Goal: Transaction & Acquisition: Purchase product/service

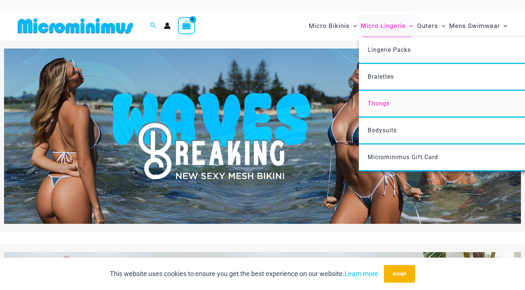
click at [378, 103] on span "Thongs" at bounding box center [378, 103] width 22 height 7
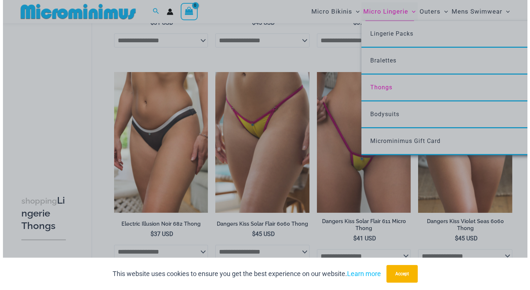
scroll to position [223, 0]
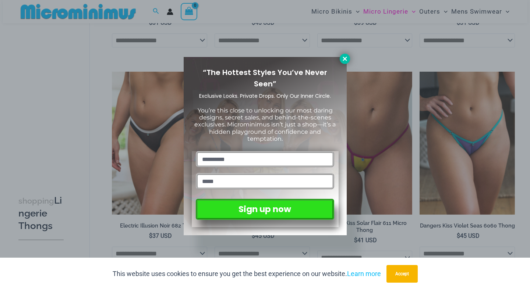
click at [349, 58] on button at bounding box center [345, 59] width 10 height 10
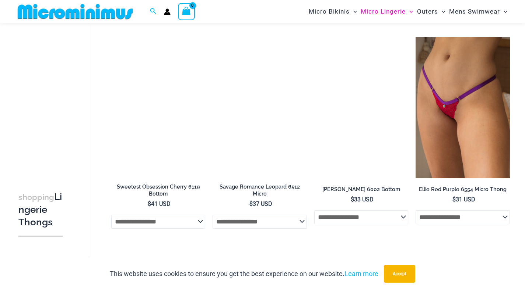
scroll to position [688, 0]
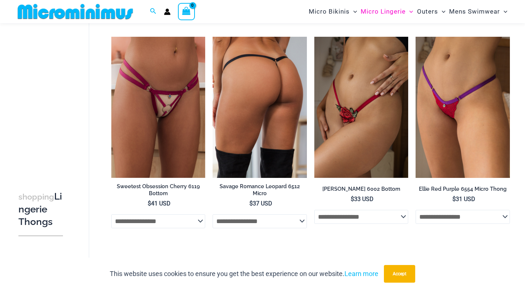
click at [266, 152] on img at bounding box center [259, 107] width 94 height 141
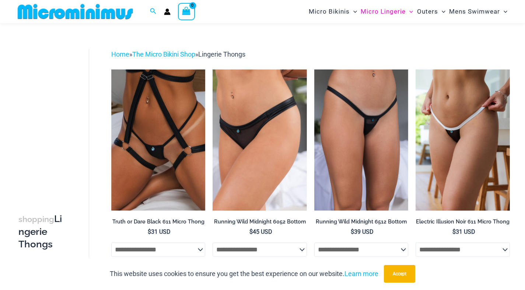
scroll to position [0, 0]
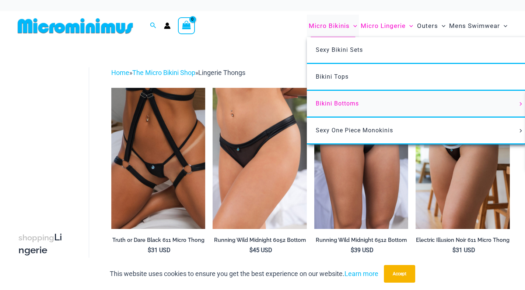
click at [334, 103] on span "Bikini Bottoms" at bounding box center [336, 103] width 43 height 7
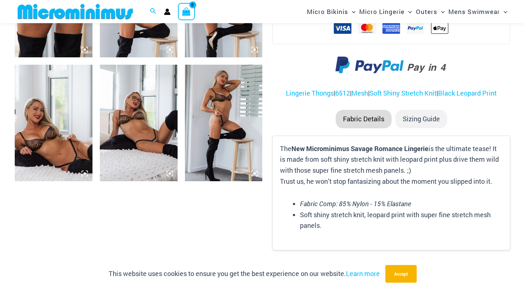
scroll to position [516, 0]
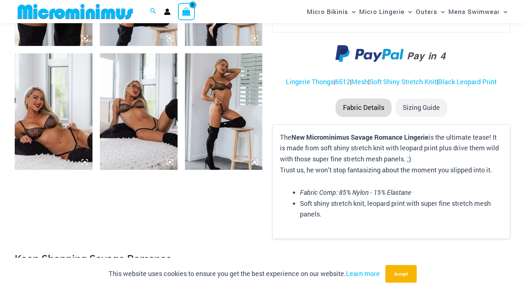
click at [161, 134] on img at bounding box center [139, 111] width 78 height 116
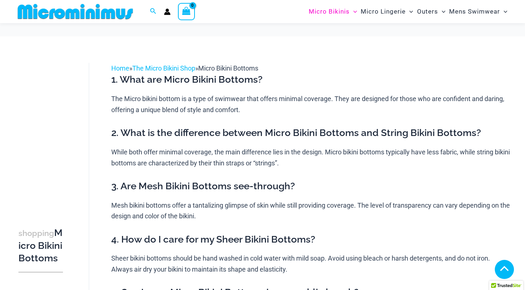
scroll to position [381, 0]
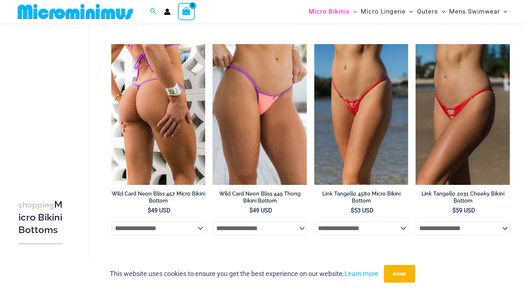
click at [181, 155] on img at bounding box center [158, 114] width 94 height 141
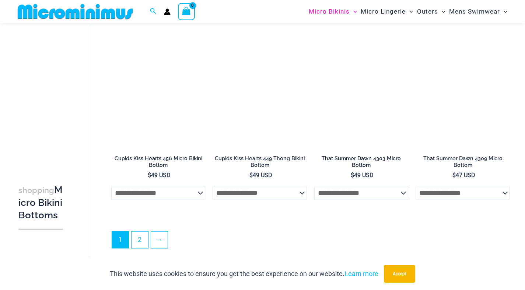
scroll to position [1926, 0]
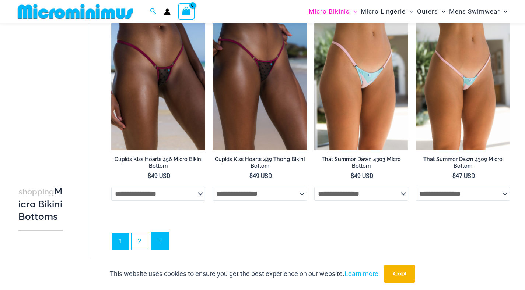
click at [161, 246] on link "→" at bounding box center [159, 241] width 17 height 17
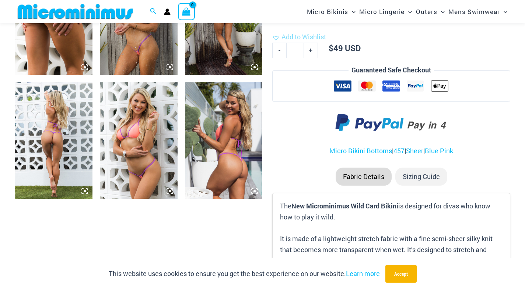
scroll to position [487, 0]
click at [38, 121] on img at bounding box center [54, 140] width 78 height 116
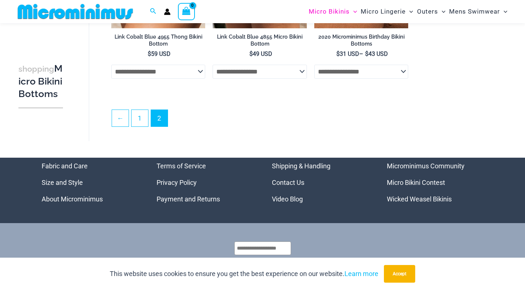
scroll to position [1708, 0]
